Goal: Find specific page/section: Find specific page/section

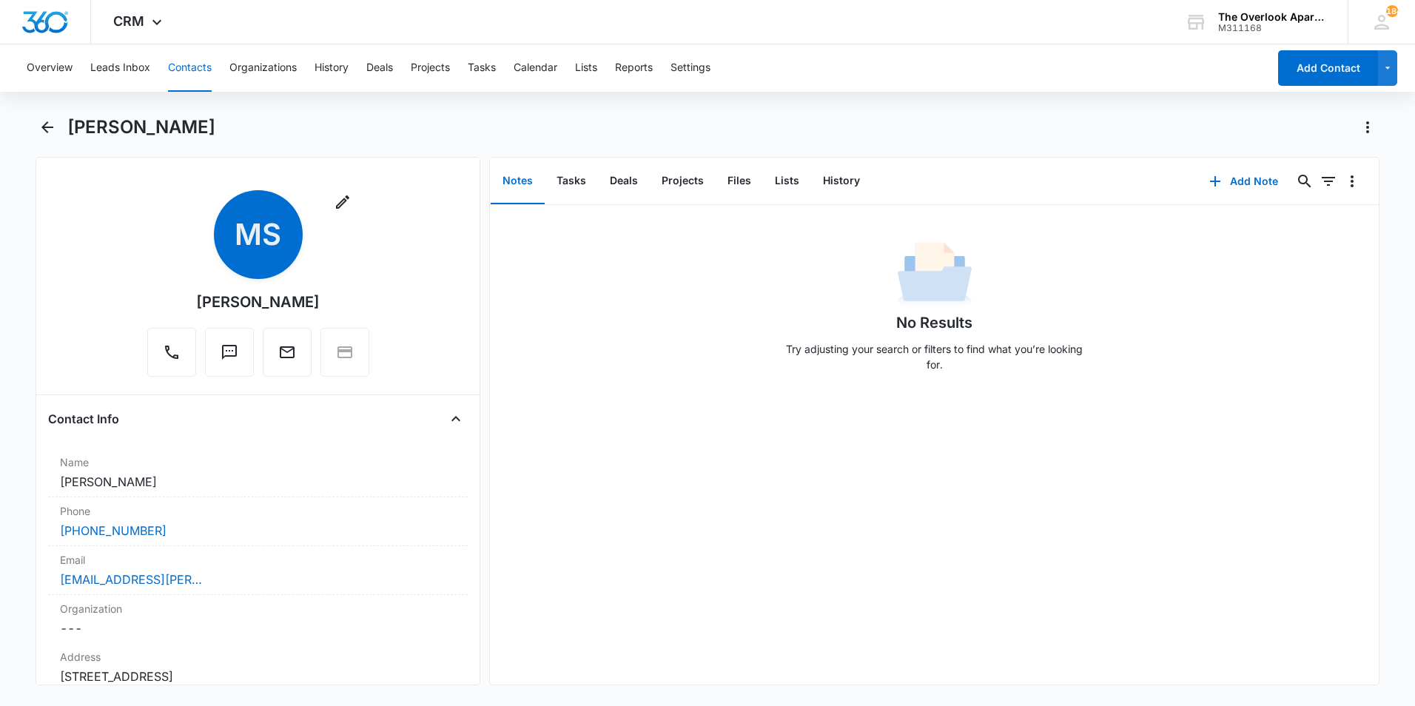
scroll to position [1702, 0]
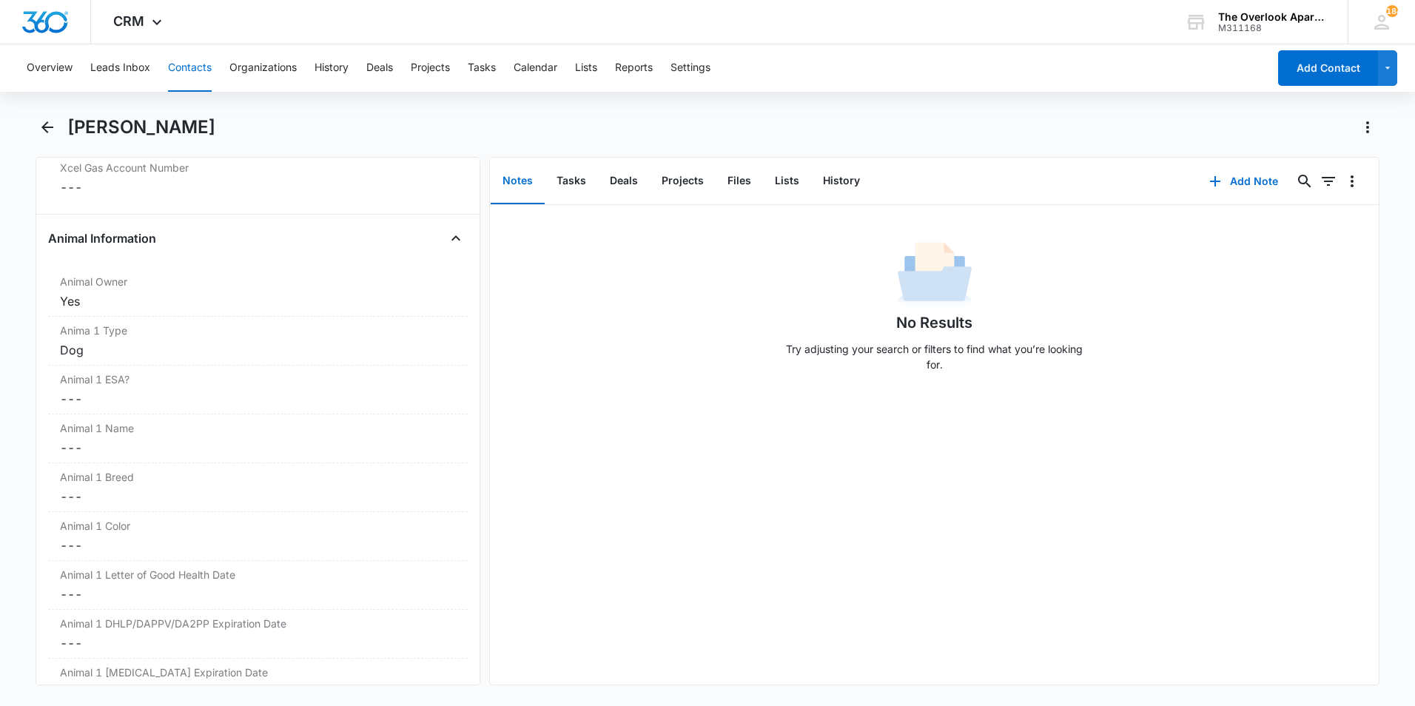
drag, startPoint x: 538, startPoint y: 300, endPoint x: 537, endPoint y: 293, distance: 7.4
click at [538, 293] on div "No Results Try adjusting your search or filters to find what you’re looking for." at bounding box center [934, 311] width 889 height 147
click at [9, 144] on main "Meagan Sterkel Remove MS Meagan Sterkel Contact Info Name Cancel Save Changes M…" at bounding box center [707, 409] width 1415 height 588
click at [38, 128] on icon "Back" at bounding box center [47, 127] width 18 height 18
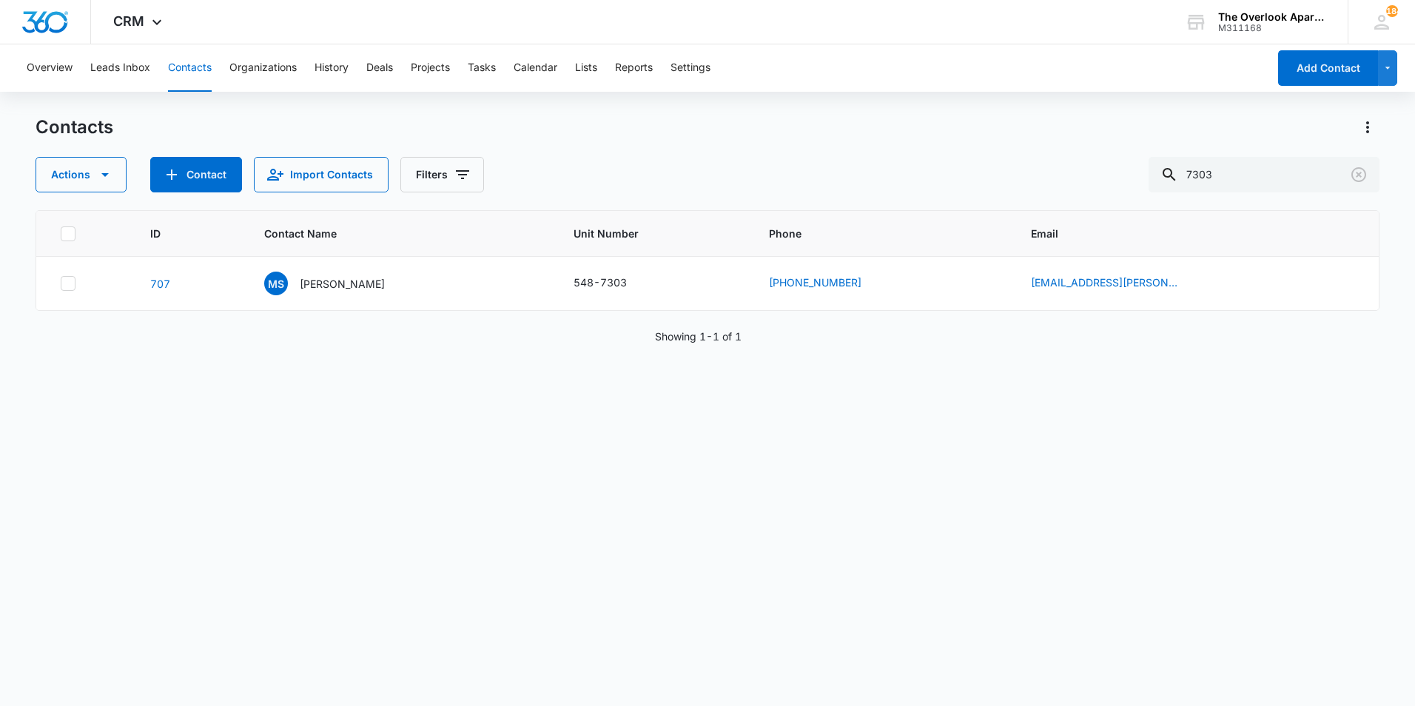
drag, startPoint x: 193, startPoint y: 56, endPoint x: 192, endPoint y: 65, distance: 9.0
click at [193, 59] on button "Contacts" at bounding box center [190, 67] width 44 height 47
click at [192, 65] on button "Contacts" at bounding box center [190, 67] width 44 height 47
drag, startPoint x: 272, startPoint y: 387, endPoint x: 231, endPoint y: 326, distance: 73.1
click at [273, 387] on div "ID Contact Name Unit Number Phone Email [STREET_ADDRESS][PERSON_NAME] [PHONE_NU…" at bounding box center [708, 448] width 1344 height 477
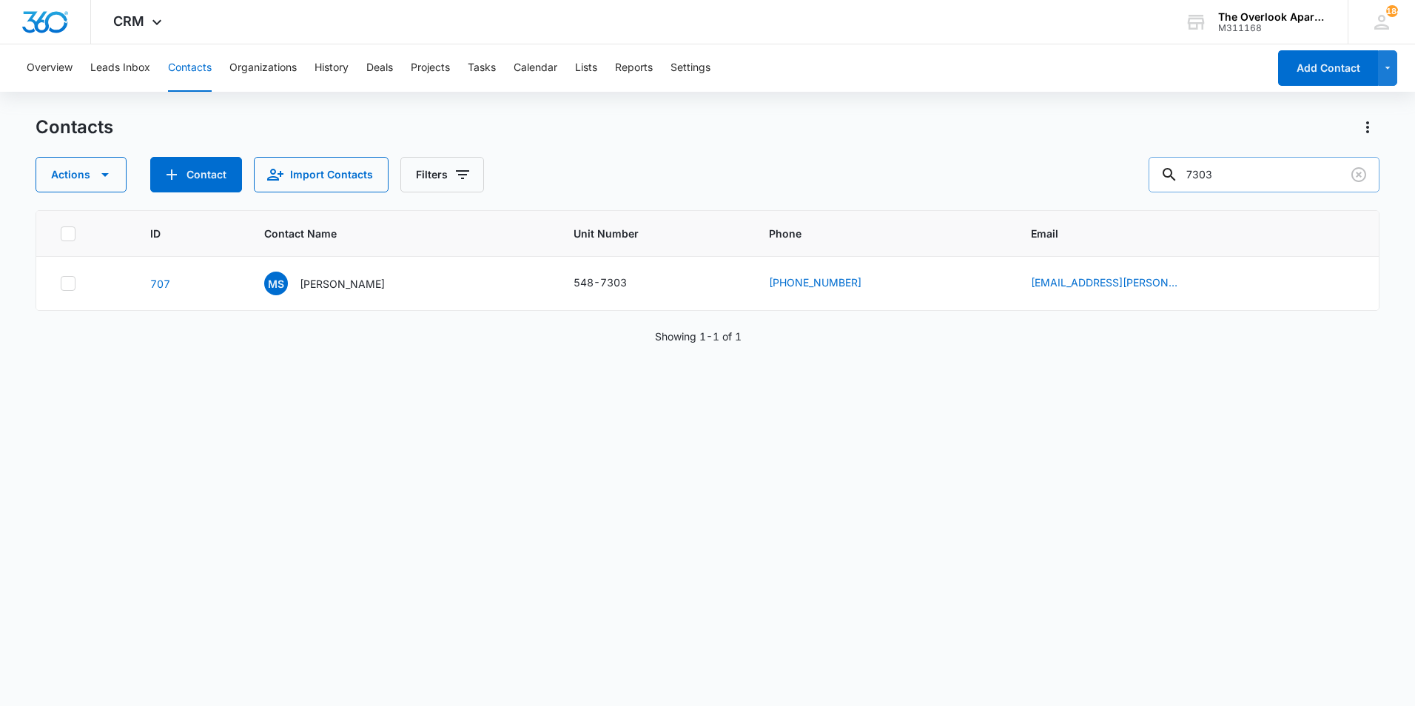
click at [1235, 161] on input "7303" at bounding box center [1263, 175] width 231 height 36
click at [1232, 169] on input "7303" at bounding box center [1263, 175] width 231 height 36
type input "9201"
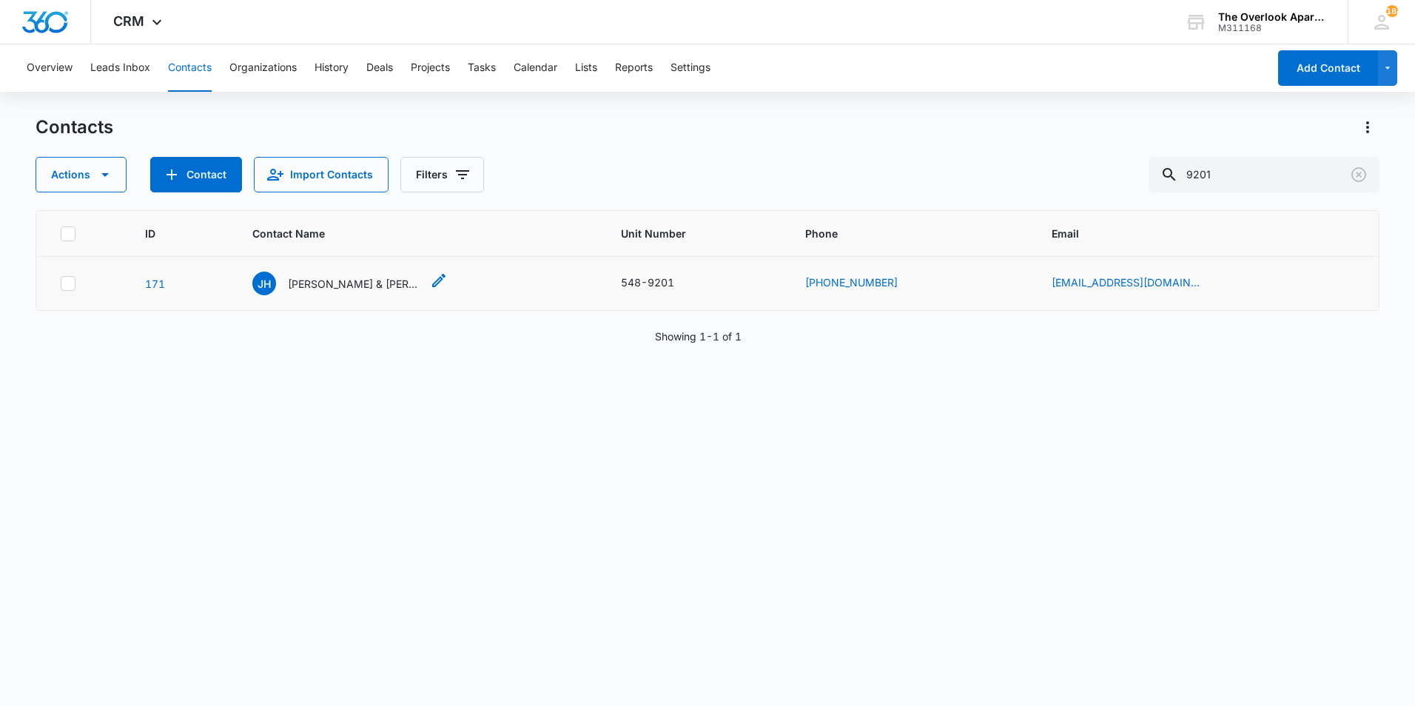
click at [346, 286] on p "[PERSON_NAME] & [PERSON_NAME]" at bounding box center [354, 284] width 133 height 16
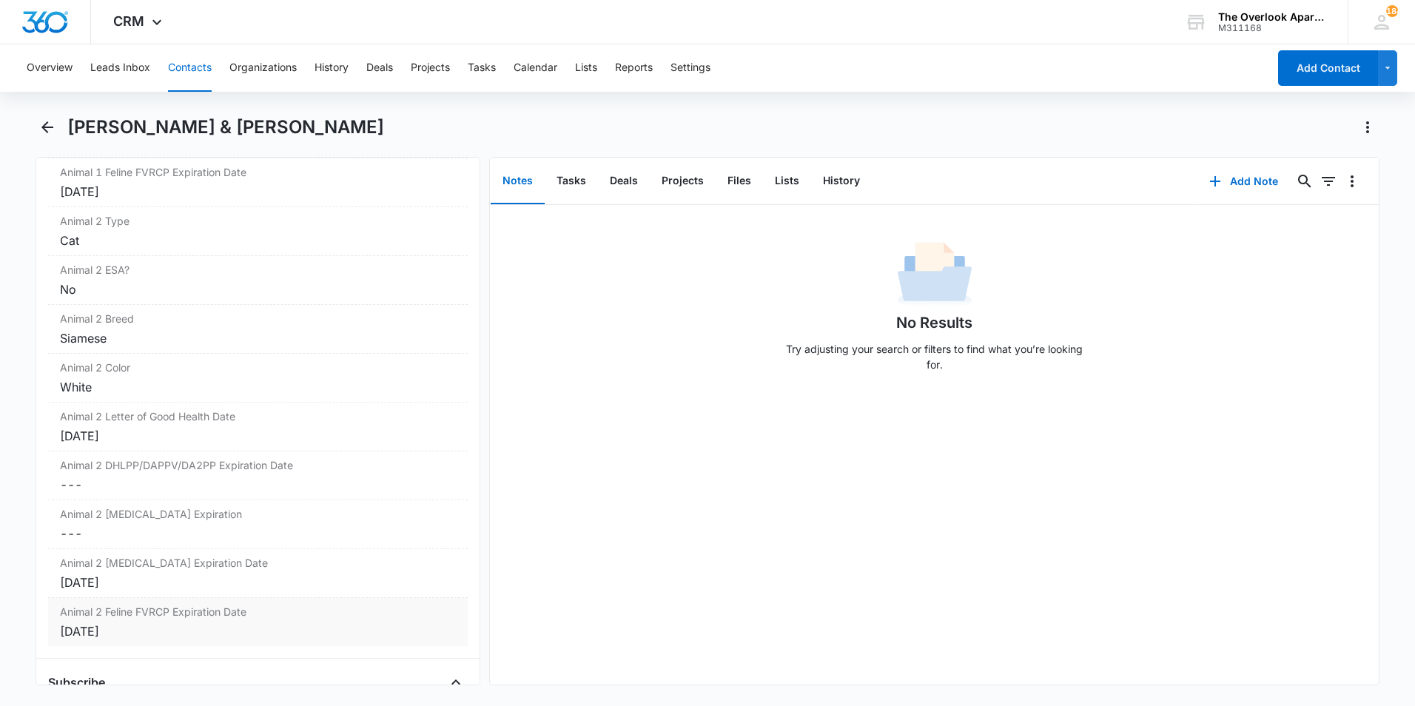
scroll to position [2464, 0]
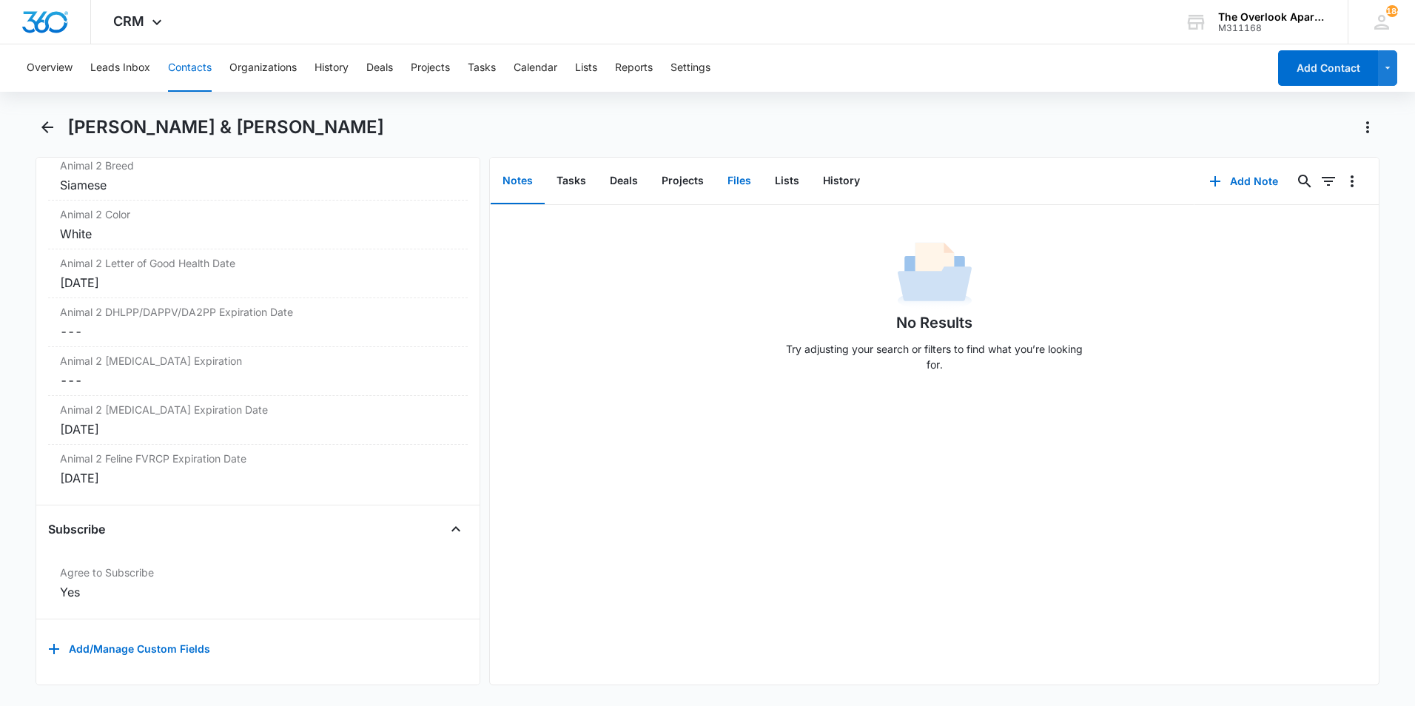
click at [751, 180] on button "Files" at bounding box center [739, 181] width 47 height 46
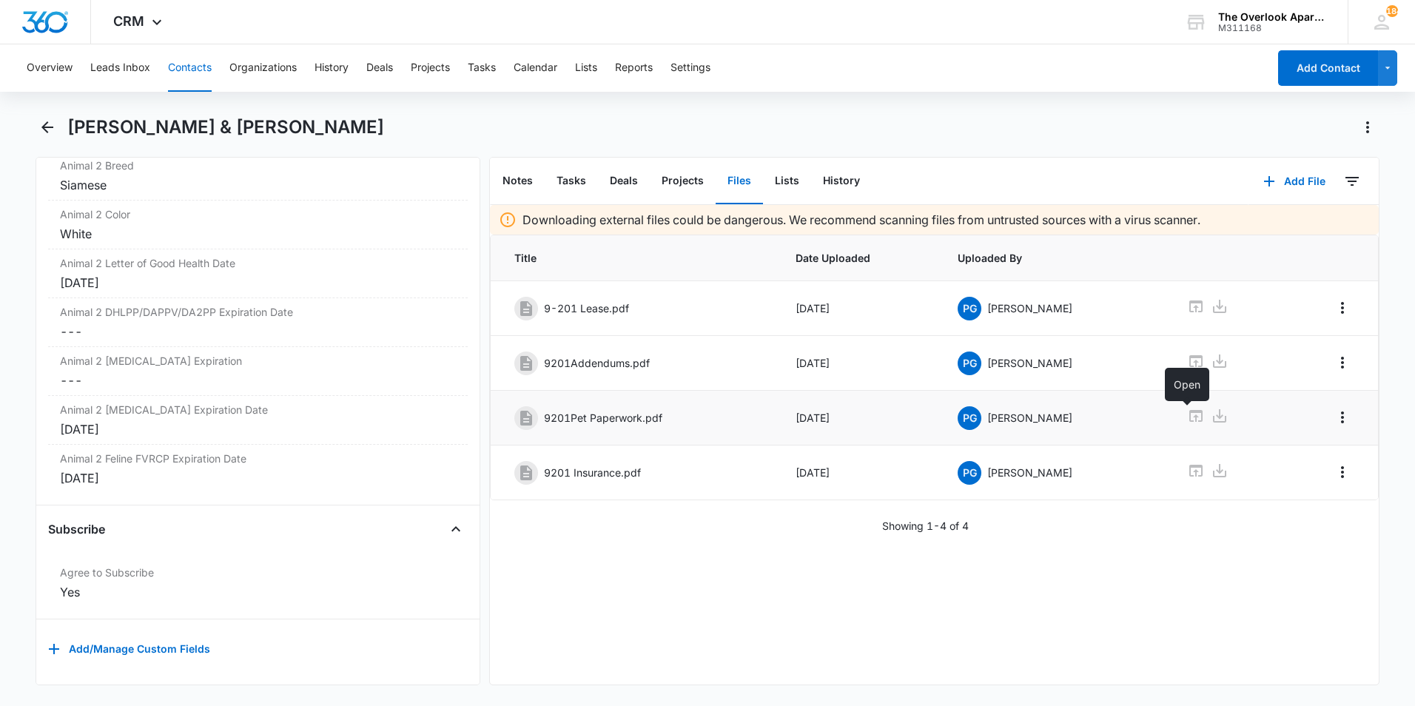
click at [1187, 414] on icon at bounding box center [1196, 416] width 18 height 18
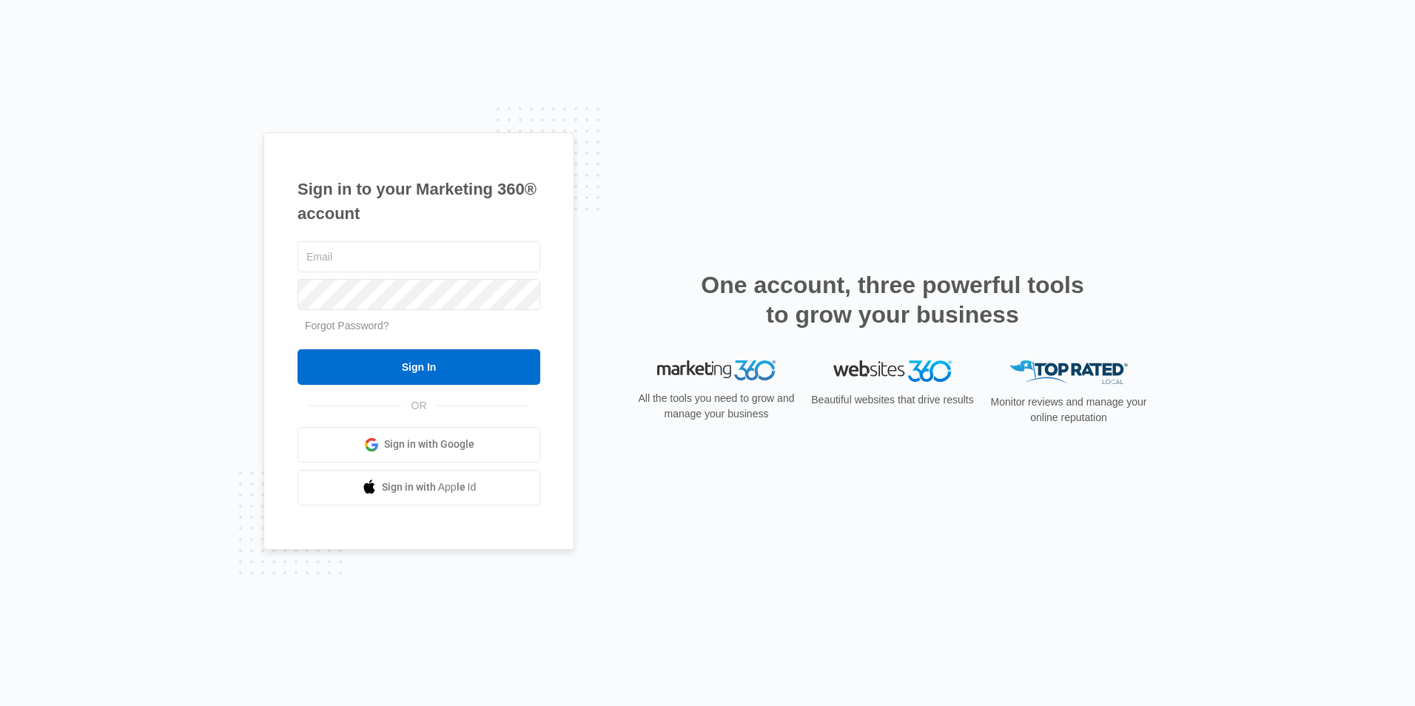
type input "[EMAIL_ADDRESS][DOMAIN_NAME]"
click at [80, 28] on div "Sign in to your Marketing 360® account overlooklease@vintage-corp.com Forgot Pa…" at bounding box center [707, 353] width 1415 height 706
type input "[EMAIL_ADDRESS][DOMAIN_NAME]"
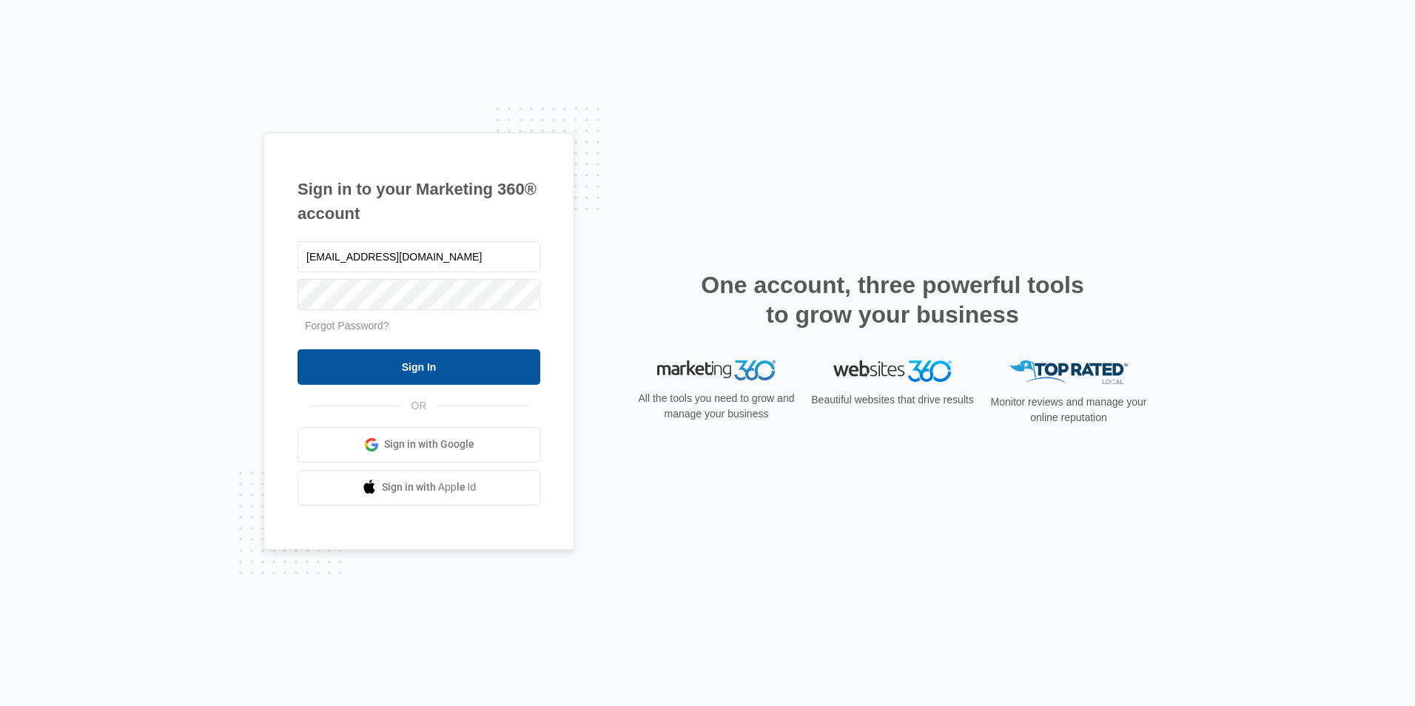
click at [456, 369] on input "Sign In" at bounding box center [418, 367] width 243 height 36
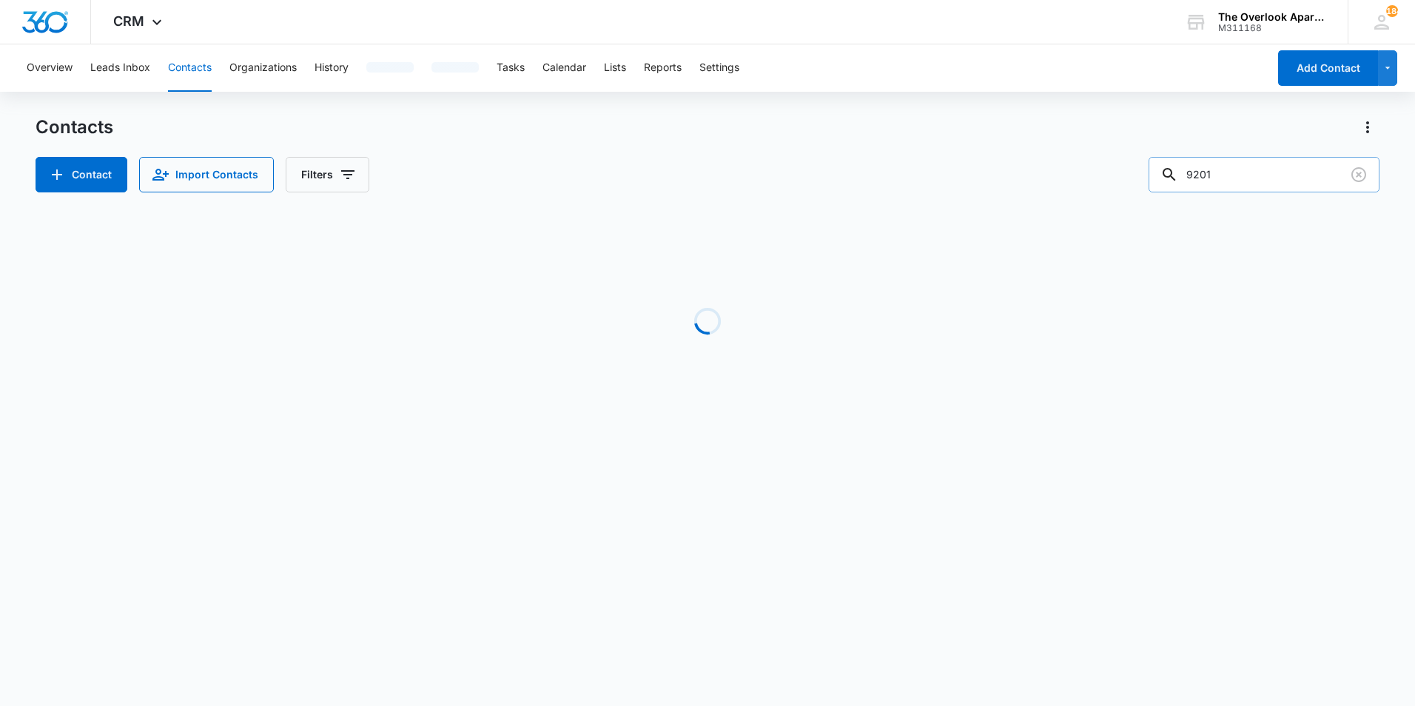
click at [1239, 186] on input "9201" at bounding box center [1263, 175] width 231 height 36
click at [1240, 186] on input "9201" at bounding box center [1263, 175] width 231 height 36
type input "w"
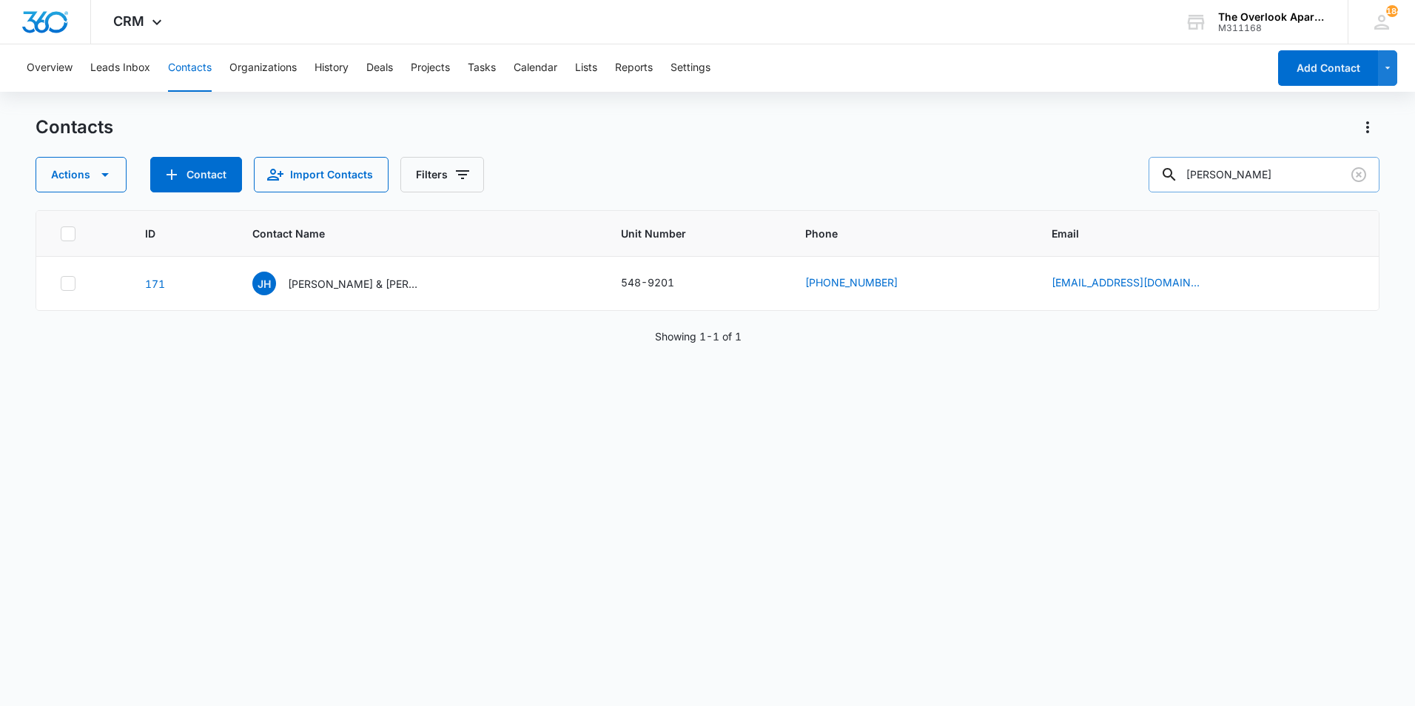
type input "quinn"
click at [383, 288] on p "Quinn Mathhew Gliniecki" at bounding box center [354, 284] width 133 height 16
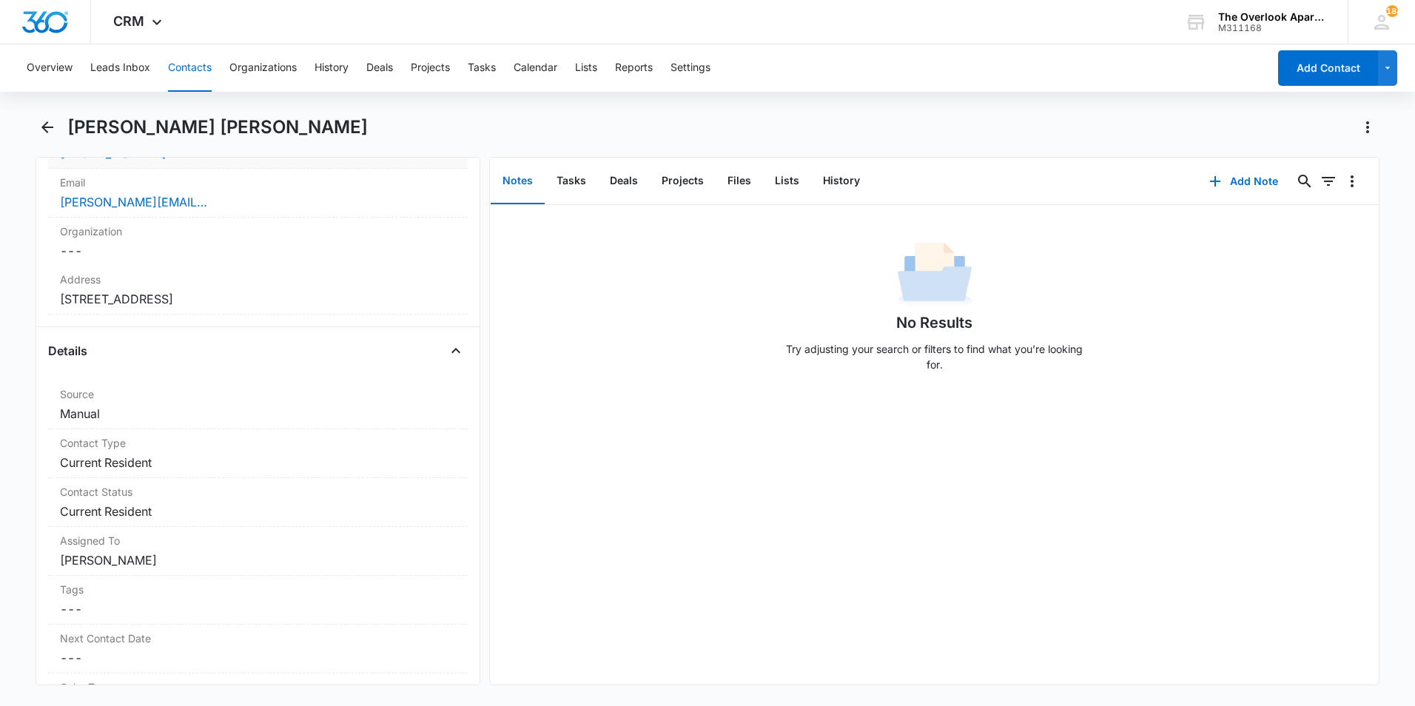
scroll to position [148, 0]
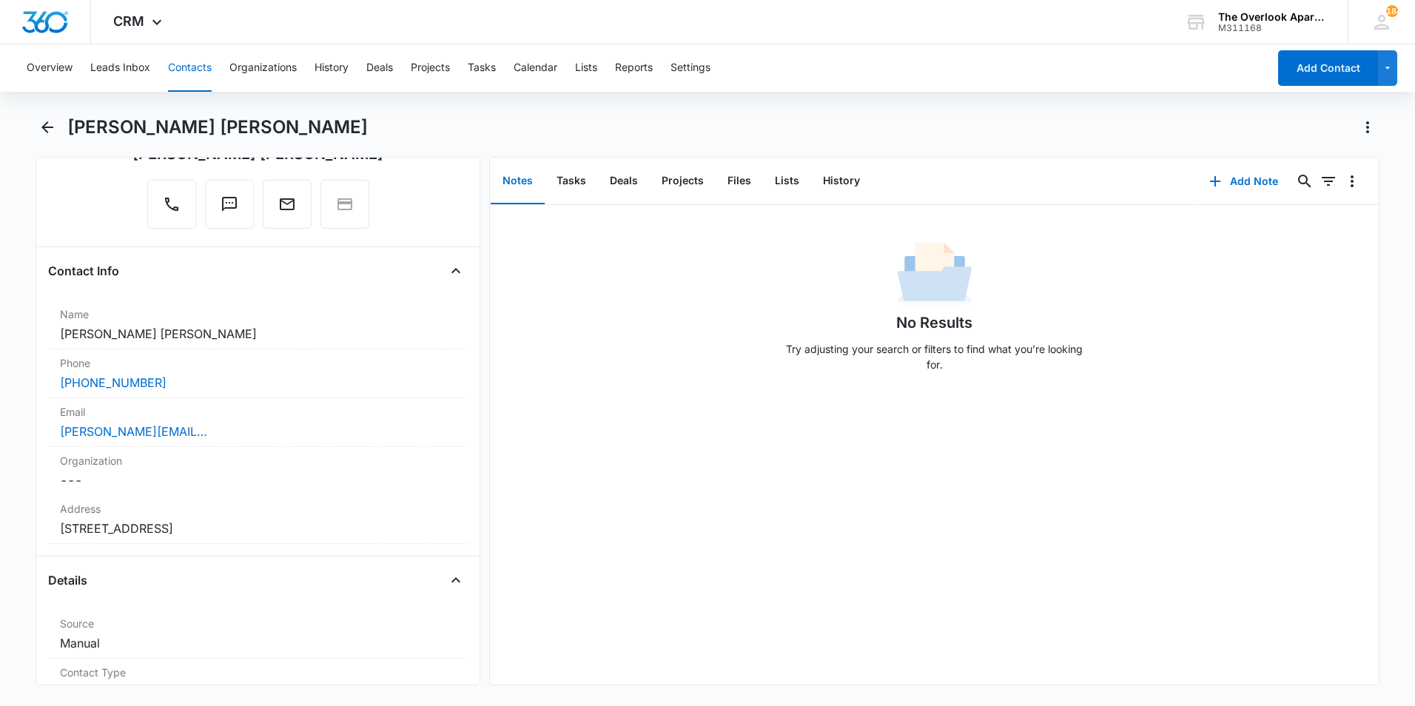
click at [198, 73] on button "Contacts" at bounding box center [190, 67] width 44 height 47
